Goal: Transaction & Acquisition: Complete application form

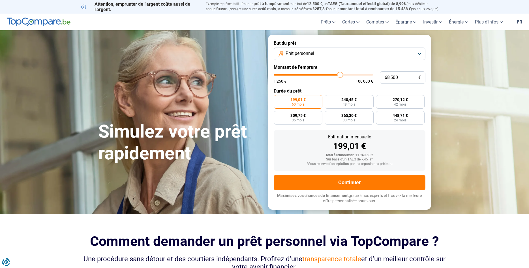
type input "68 250"
type input "68250"
type input "67 750"
type input "67750"
type input "67 250"
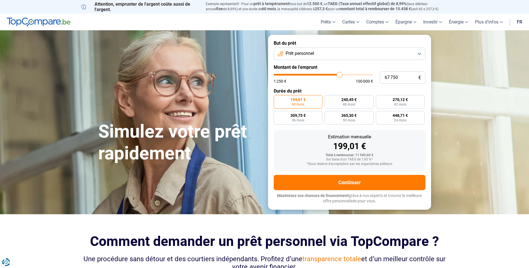
type input "67250"
type input "67 000"
type input "67000"
type input "66 750"
type input "66750"
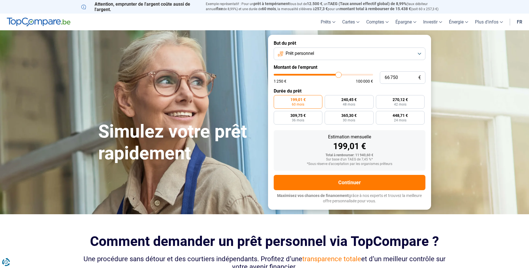
type input "66 500"
type input "66500"
type input "66 250"
type input "66250"
type input "65 750"
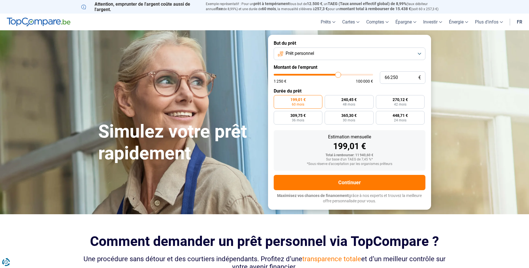
type input "65750"
type input "65 500"
type input "65500"
type input "65 250"
type input "65250"
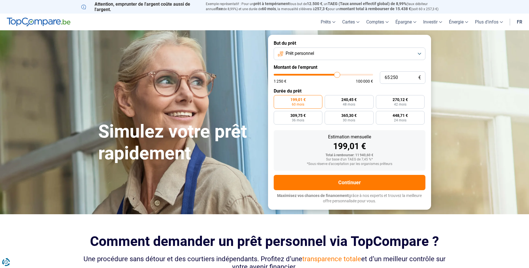
type input "65 000"
type input "65000"
type input "64 500"
type input "64500"
type input "64 250"
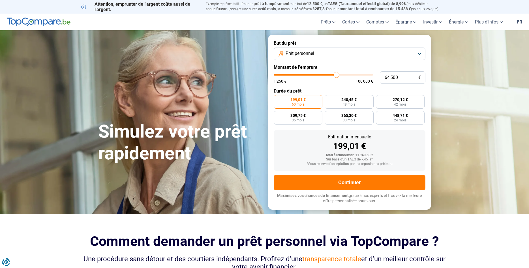
type input "64250"
type input "64 000"
type input "64000"
type input "63 750"
type input "63750"
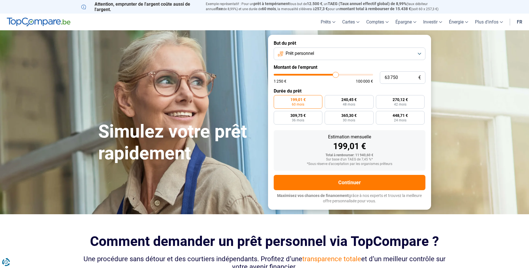
type input "63 500"
type input "63500"
type input "62 750"
type input "62750"
type input "62 500"
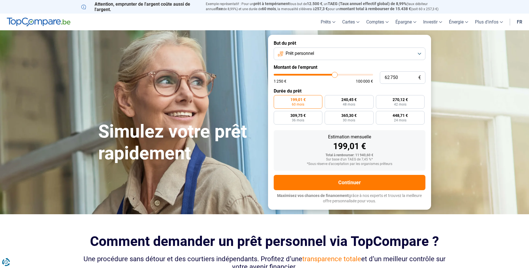
type input "62500"
type input "62 250"
type input "62250"
type input "62 000"
type input "62000"
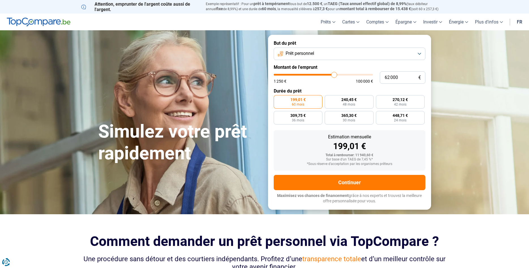
type input "61 750"
type input "61750"
type input "61 250"
type input "61250"
type input "61 000"
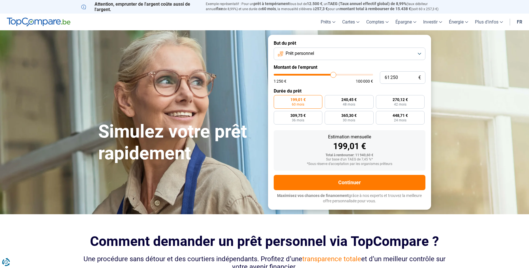
type input "61000"
type input "60 750"
type input "60750"
type input "60 500"
type input "60500"
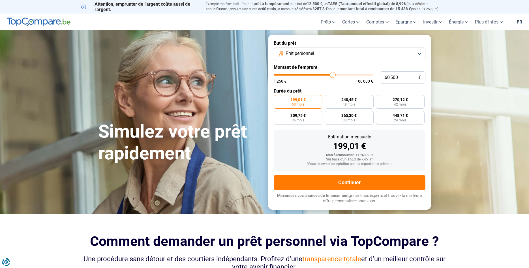
type input "60 250"
type input "60250"
type input "59 750"
type input "59750"
type input "59 500"
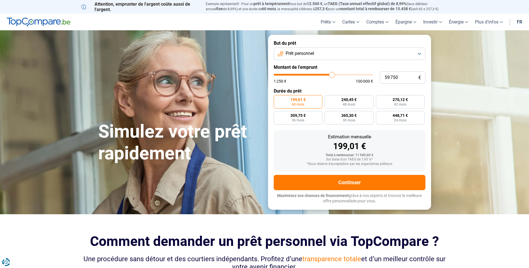
type input "59500"
type input "59 000"
type input "59000"
type input "58 750"
type input "58750"
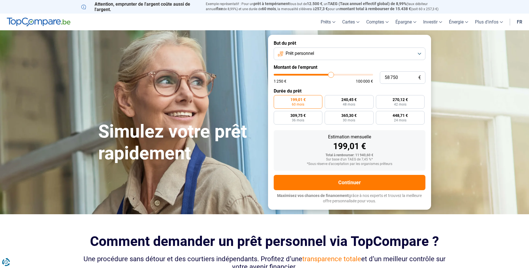
type input "58 250"
type input "58250"
type input "58 000"
type input "58000"
type input "57 750"
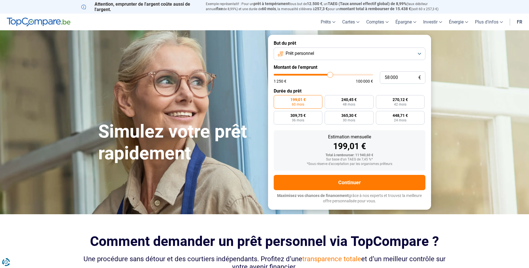
type input "57750"
type input "57 250"
type input "57250"
type input "56 750"
type input "56750"
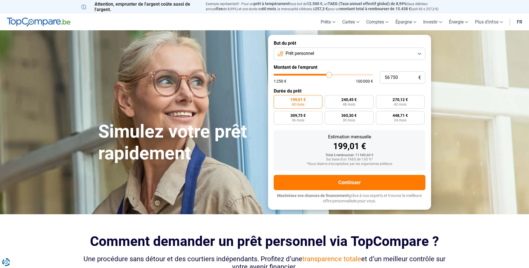
type input "56 500"
type input "56500"
type input "56 250"
type input "56250"
type input "56 000"
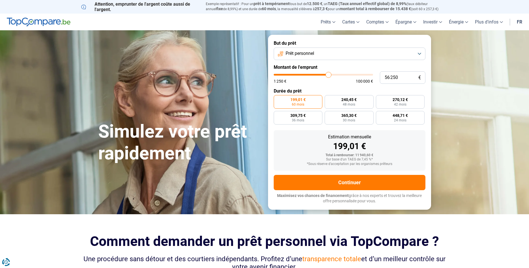
type input "56000"
type input "55 750"
type input "55750"
type input "55 250"
type input "55250"
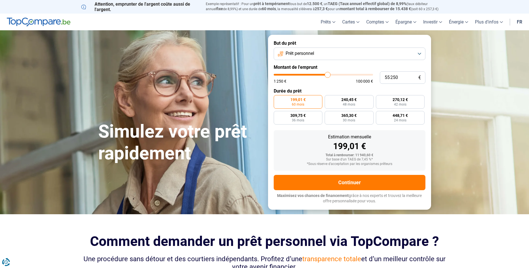
type input "55 000"
type input "55000"
click at [328, 76] on input "range" at bounding box center [323, 75] width 99 height 2
radio input "false"
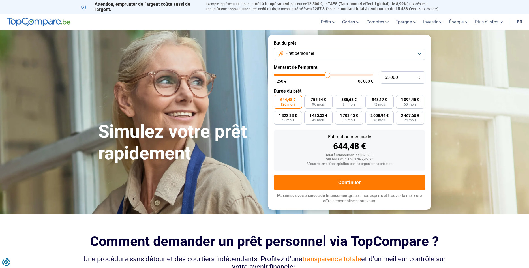
click at [281, 103] on label "644,48 € 120 mois" at bounding box center [288, 102] width 28 height 14
click at [278, 99] on input "644,48 € 120 mois" at bounding box center [276, 97] width 4 height 4
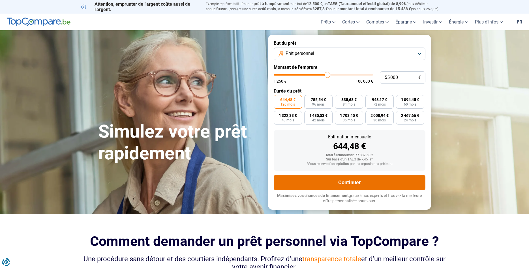
click at [335, 181] on button "Continuer" at bounding box center [350, 182] width 152 height 15
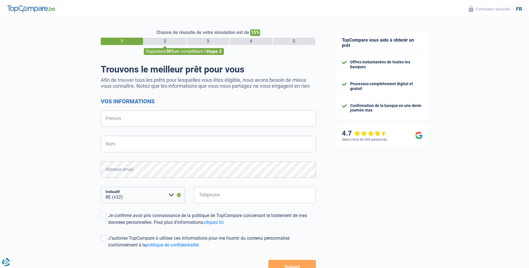
select select "32"
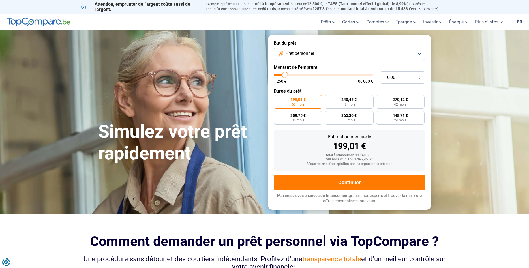
type input "10 250"
type input "10250"
type input "11 750"
type input "11750"
type input "13 500"
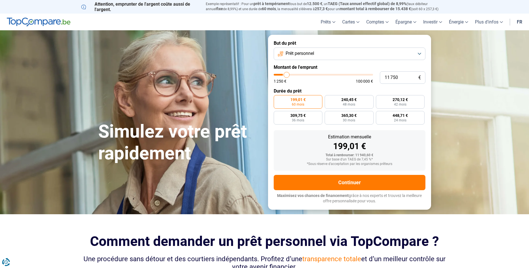
type input "13500"
type input "17 000"
type input "17000"
type input "19 500"
type input "19500"
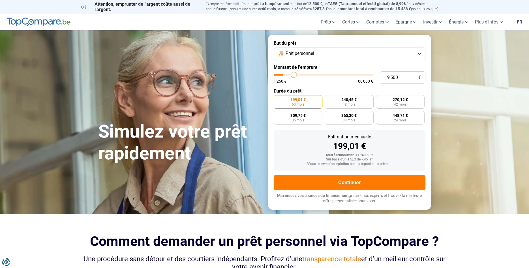
type input "20 250"
type input "20250"
type input "21 250"
type input "21250"
type input "21 500"
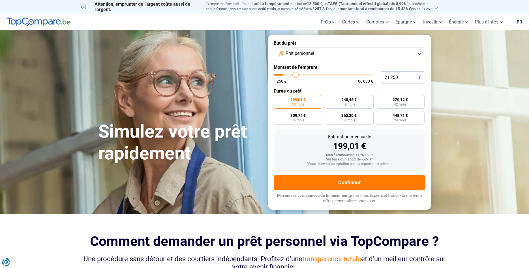
type input "21500"
type input "21 750"
type input "21750"
type input "22 250"
type input "22250"
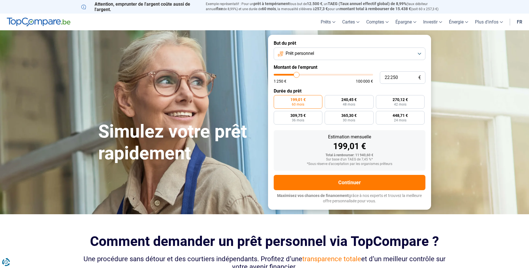
type input "23 750"
type input "23750"
type input "25 750"
type input "25750"
type input "26 000"
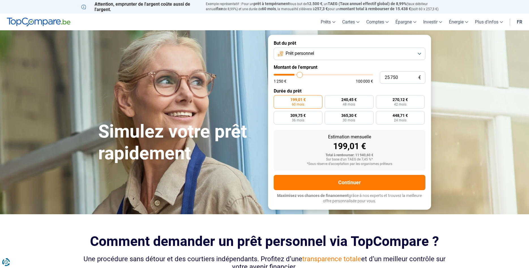
type input "26000"
type input "26 750"
type input "26750"
type input "27 000"
drag, startPoint x: 285, startPoint y: 73, endPoint x: 301, endPoint y: 74, distance: 15.9
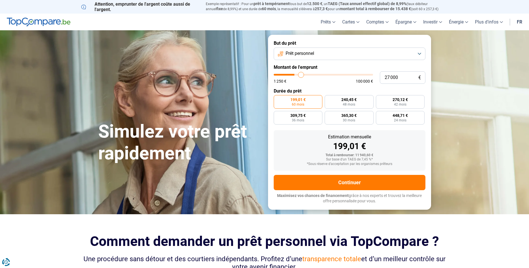
type input "27000"
click at [301, 74] on input "range" at bounding box center [323, 75] width 99 height 2
radio input "false"
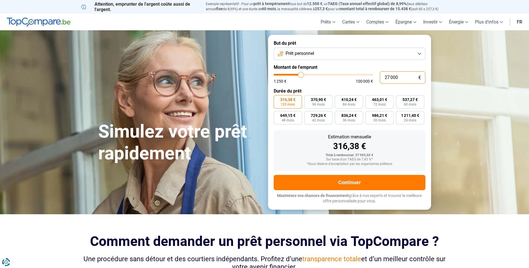
drag, startPoint x: 417, startPoint y: 77, endPoint x: 367, endPoint y: 77, distance: 50.4
click at [380, 77] on input "27 000" at bounding box center [403, 77] width 46 height 12
type input "5"
type input "1250"
type input "55"
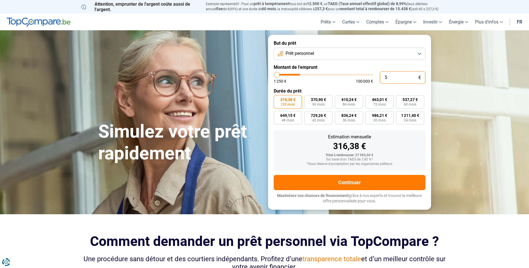
type input "1250"
type input "550"
type input "1250"
type input "5 500"
type input "5500"
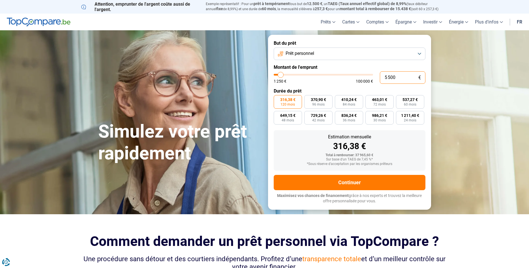
type input "55 000"
type input "55000"
type input "55 000"
click at [288, 102] on label "644,48 € 120 mois" at bounding box center [288, 102] width 28 height 14
click at [278, 99] on input "644,48 € 120 mois" at bounding box center [276, 97] width 4 height 4
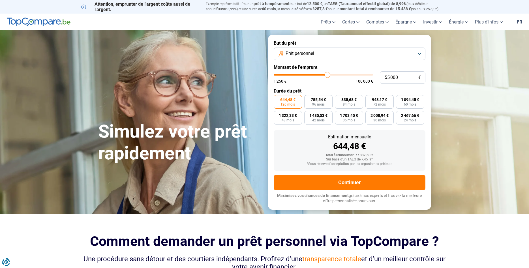
click at [305, 53] on span "Prêt personnel" at bounding box center [300, 53] width 29 height 6
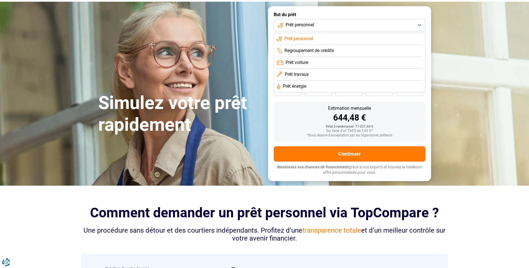
scroll to position [29, 0]
click at [309, 74] on span "Prêt travaux" at bounding box center [297, 74] width 24 height 6
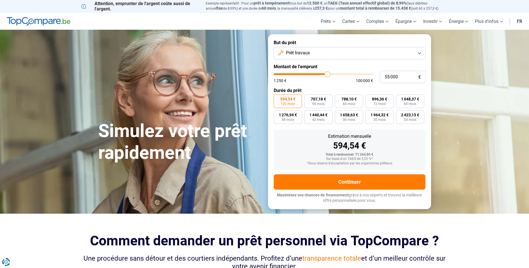
scroll to position [0, 0]
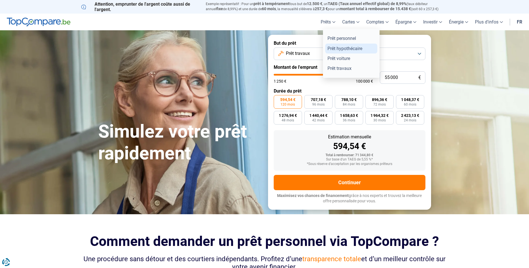
click at [329, 47] on link "Prêt hypothécaire" at bounding box center [351, 49] width 52 height 10
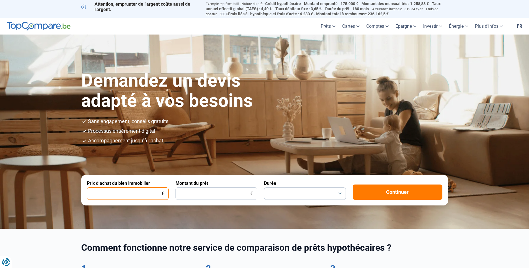
click at [142, 192] on input "Prix d’achat du bien immobilier" at bounding box center [128, 194] width 82 height 12
type input "1"
click at [242, 193] on input "Montant du prêt" at bounding box center [217, 194] width 82 height 12
type input "1"
click at [153, 194] on input "1" at bounding box center [128, 194] width 82 height 12
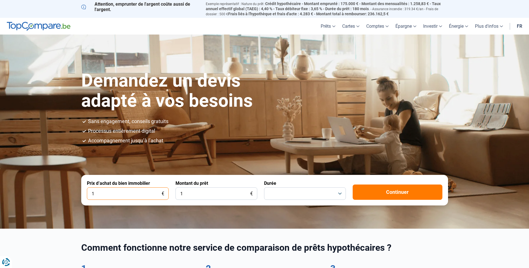
drag, startPoint x: 153, startPoint y: 194, endPoint x: 93, endPoint y: 190, distance: 59.9
click at [93, 190] on input "1" at bounding box center [128, 194] width 82 height 12
click at [211, 191] on input "1" at bounding box center [217, 194] width 82 height 12
drag, startPoint x: 105, startPoint y: 193, endPoint x: 79, endPoint y: 191, distance: 26.2
click at [87, 191] on input "1" at bounding box center [128, 194] width 82 height 12
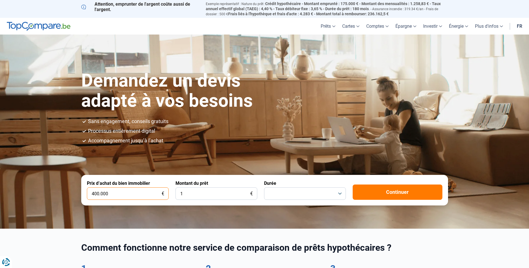
type input "400.000"
drag, startPoint x: 191, startPoint y: 190, endPoint x: 165, endPoint y: 195, distance: 27.3
click at [176, 195] on input "1" at bounding box center [217, 194] width 82 height 12
type input "300.000"
click at [286, 194] on button "button" at bounding box center [305, 194] width 82 height 12
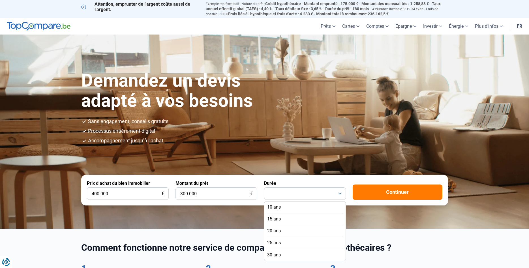
click at [279, 232] on span "20 ans" at bounding box center [274, 231] width 14 height 6
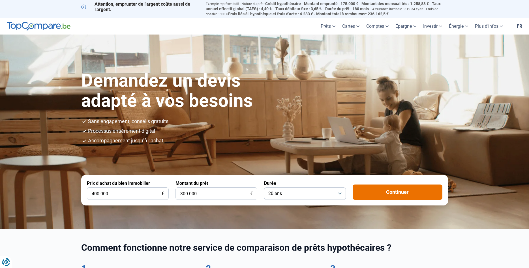
click at [380, 189] on button "Continuer" at bounding box center [398, 192] width 90 height 15
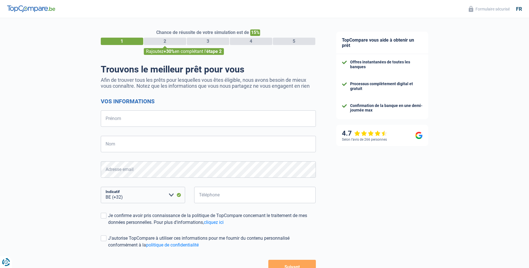
select select "32"
